Goal: Task Accomplishment & Management: Manage account settings

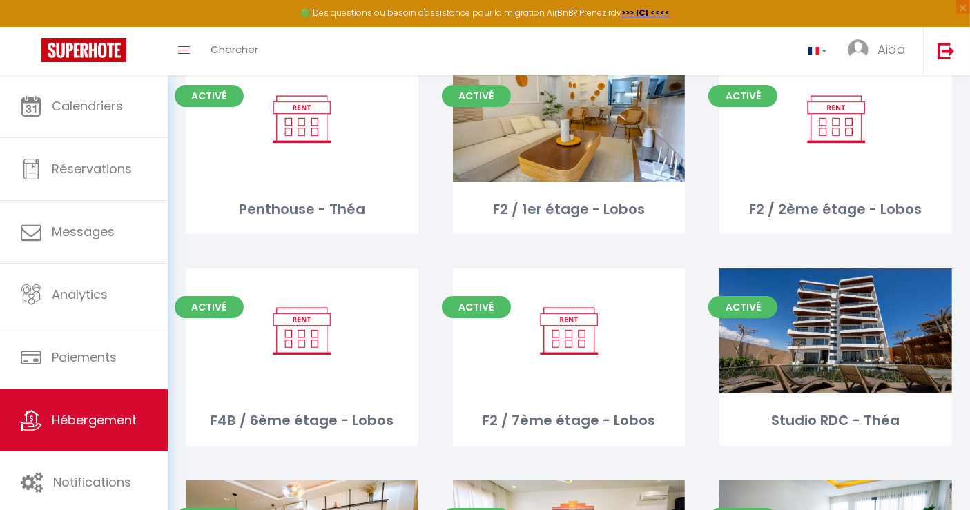
scroll to position [121, 0]
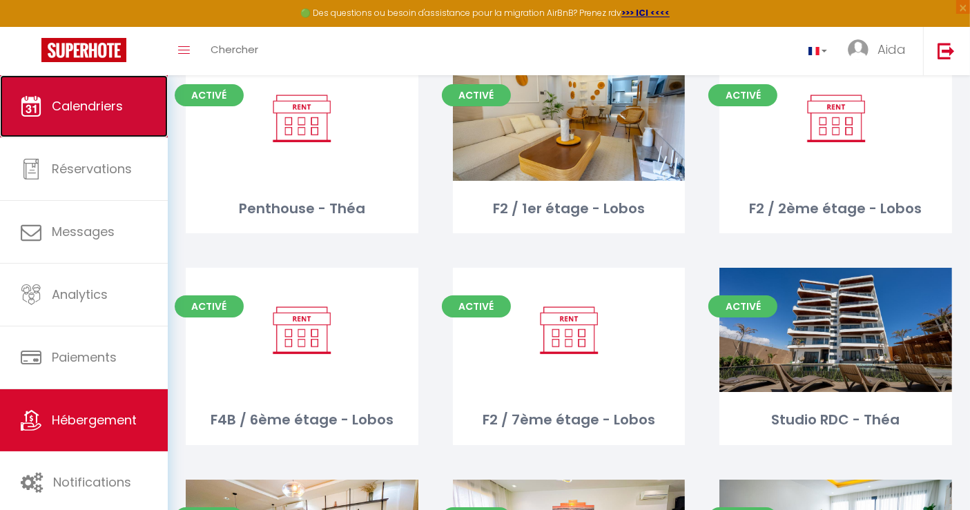
click at [106, 95] on link "Calendriers" at bounding box center [84, 106] width 168 height 62
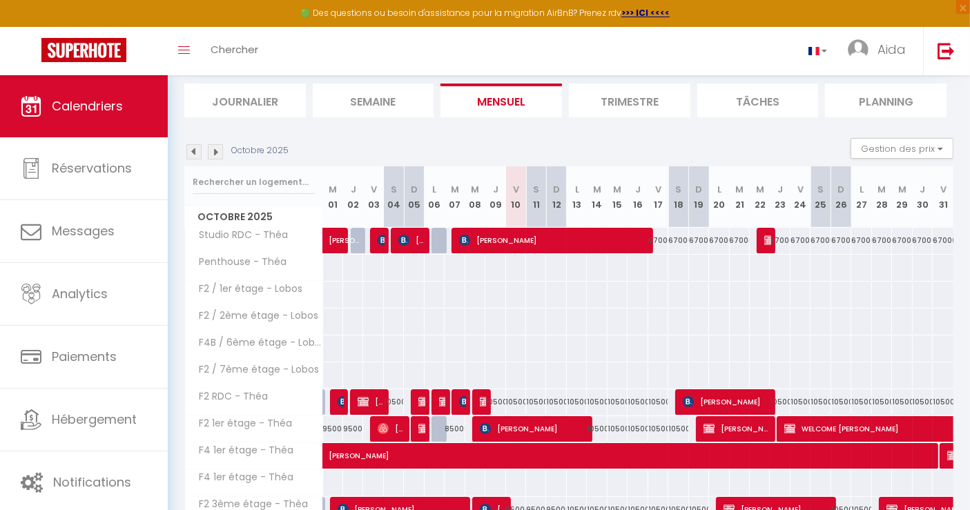
scroll to position [78, 0]
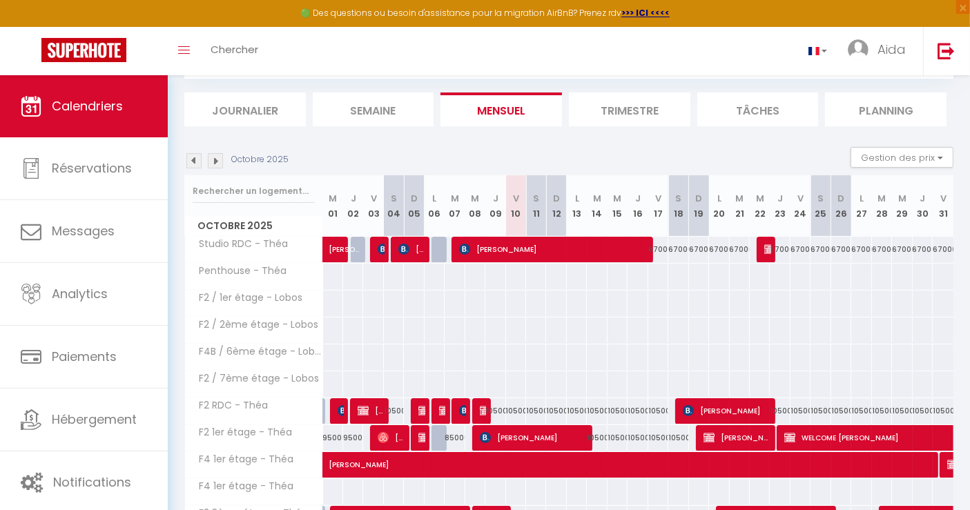
click at [193, 157] on img at bounding box center [193, 160] width 15 height 15
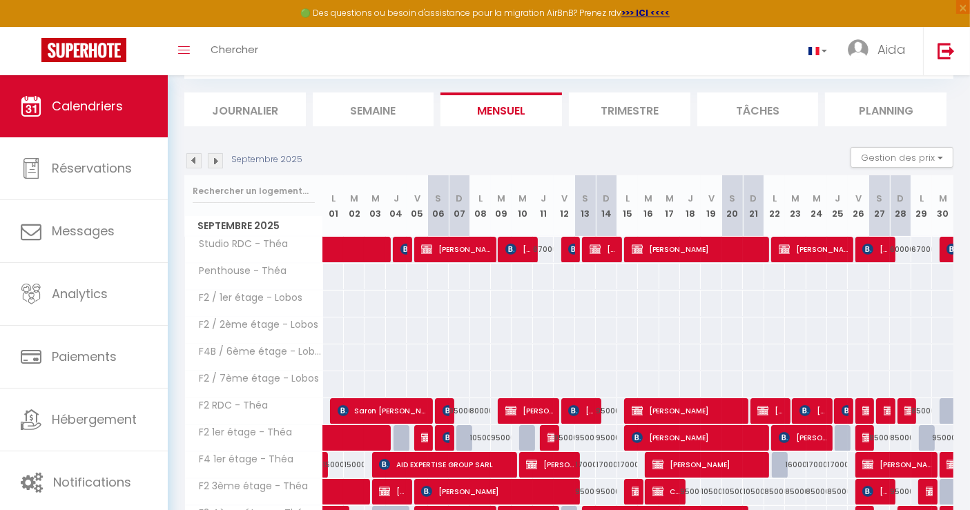
scroll to position [208, 0]
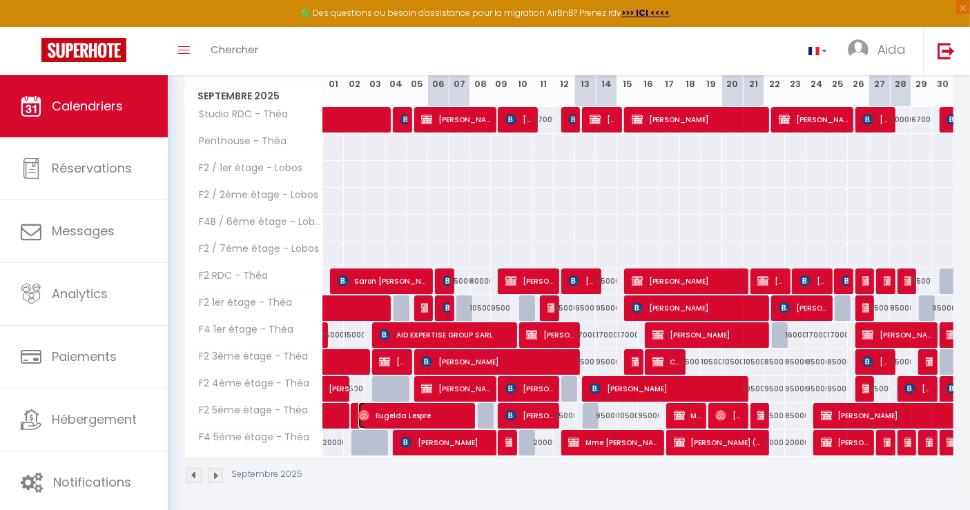
click at [404, 411] on span "Eugelda Lespre" at bounding box center [413, 416] width 110 height 26
select select "KO"
select select "OK"
select select "0"
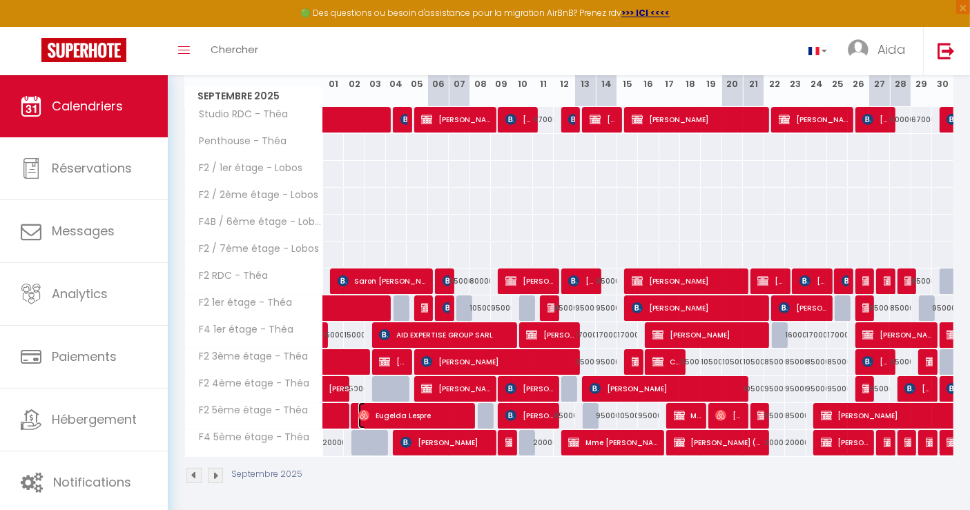
select select "1"
select select
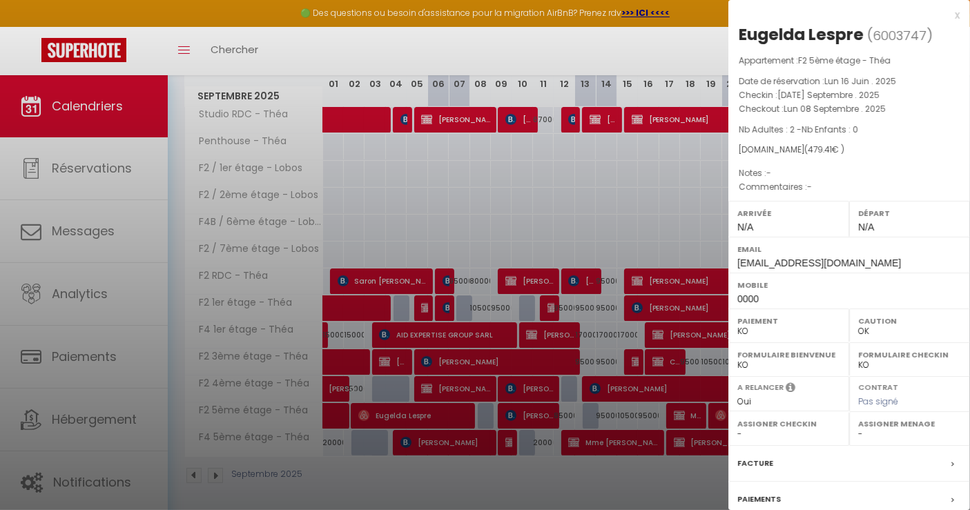
click at [337, 170] on div at bounding box center [485, 255] width 970 height 510
